Goal: Navigation & Orientation: Find specific page/section

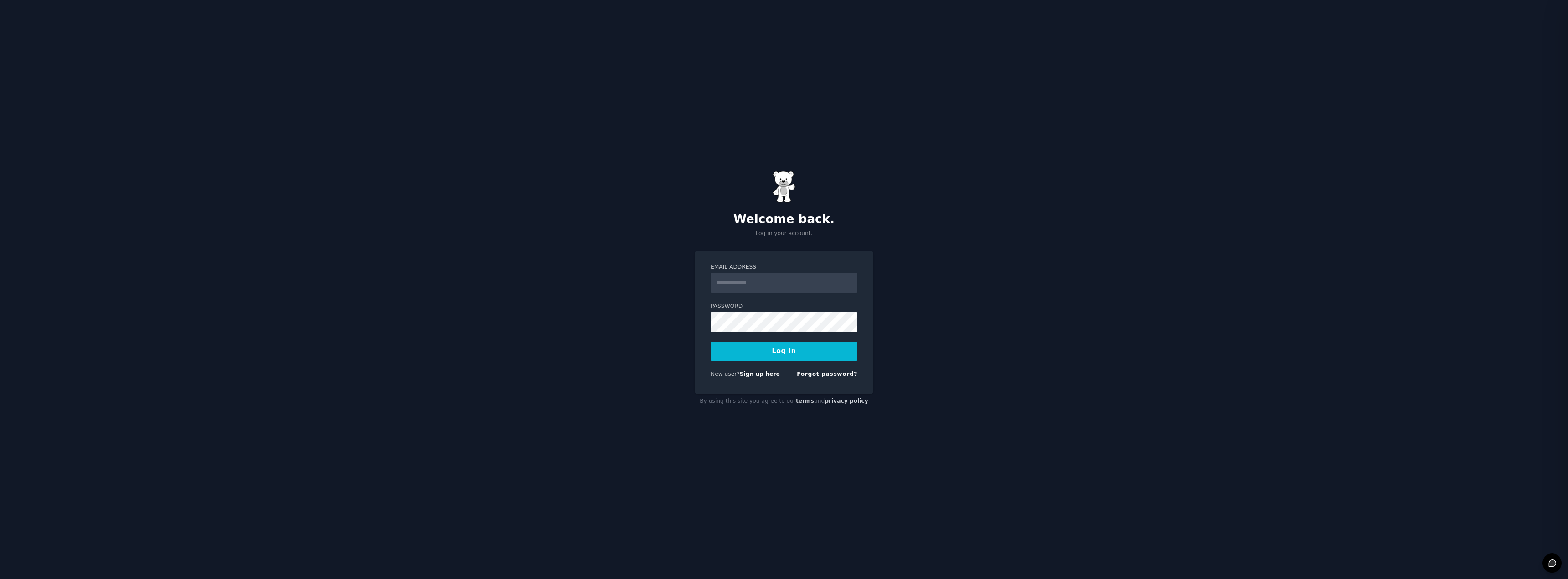
type input "**********"
click at [793, 352] on button "Log In" at bounding box center [784, 352] width 146 height 19
